Goal: Task Accomplishment & Management: Complete application form

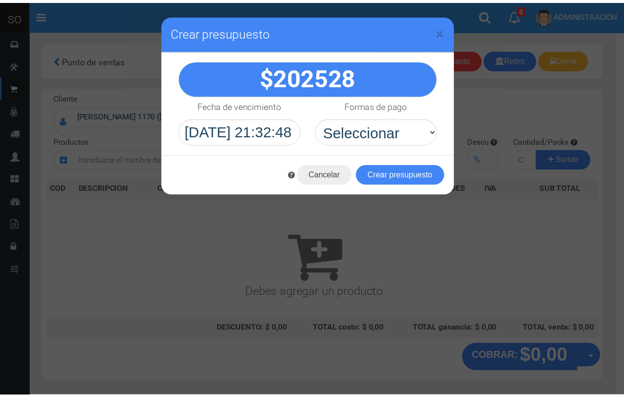
scroll to position [30, 0]
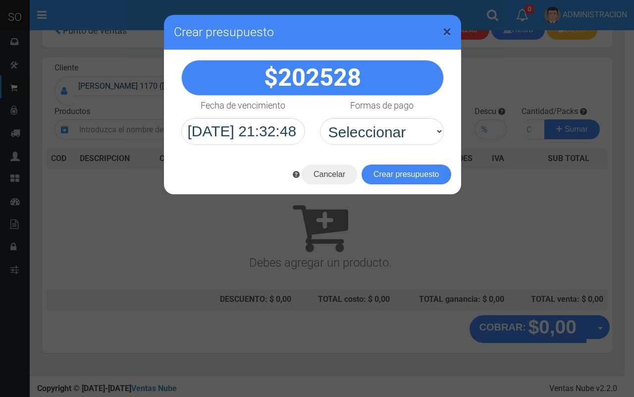
drag, startPoint x: 447, startPoint y: 33, endPoint x: 446, endPoint y: 0, distance: 32.2
click at [446, 26] on span "×" at bounding box center [447, 31] width 8 height 19
